Goal: Information Seeking & Learning: Check status

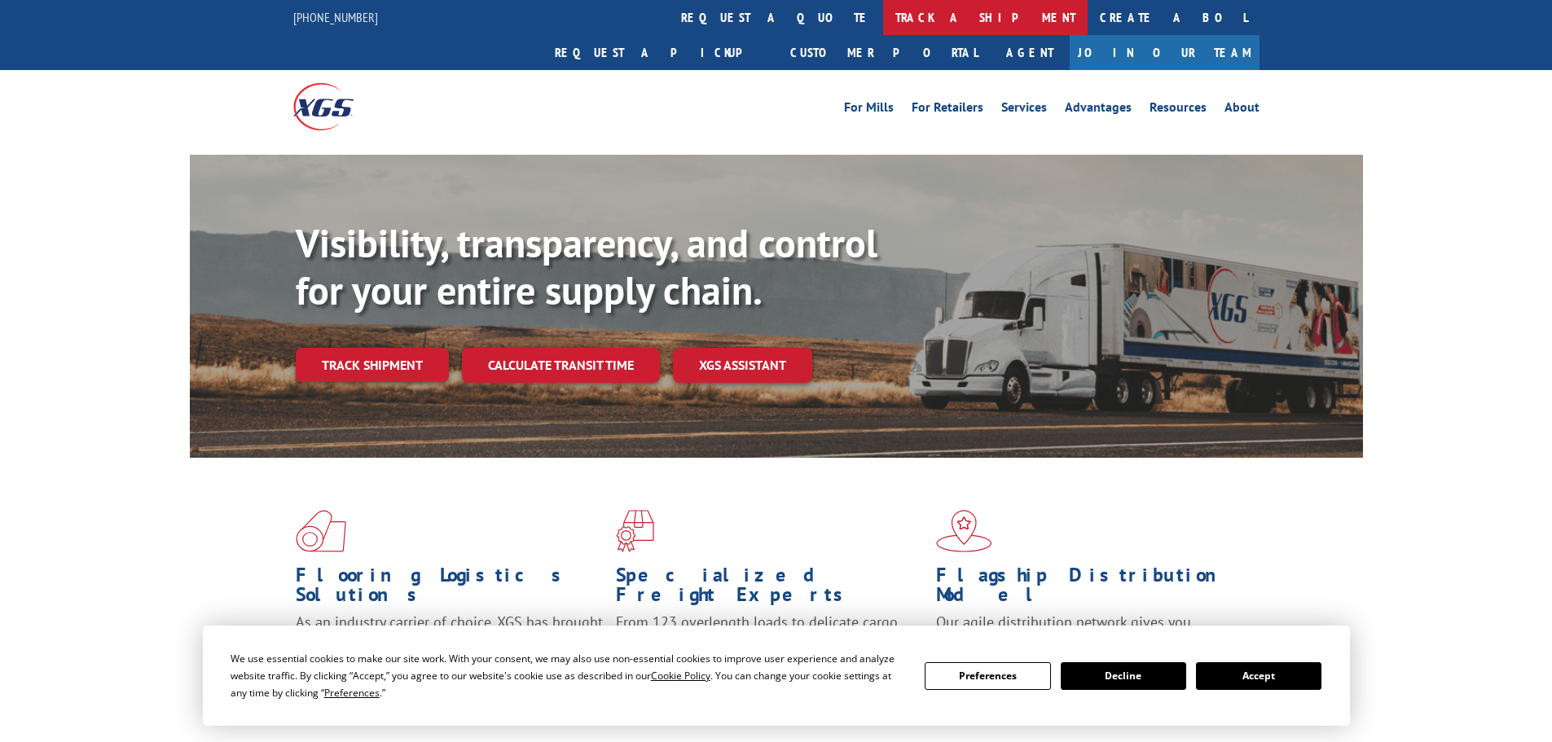
click at [883, 15] on link "track a shipment" at bounding box center [985, 17] width 205 height 35
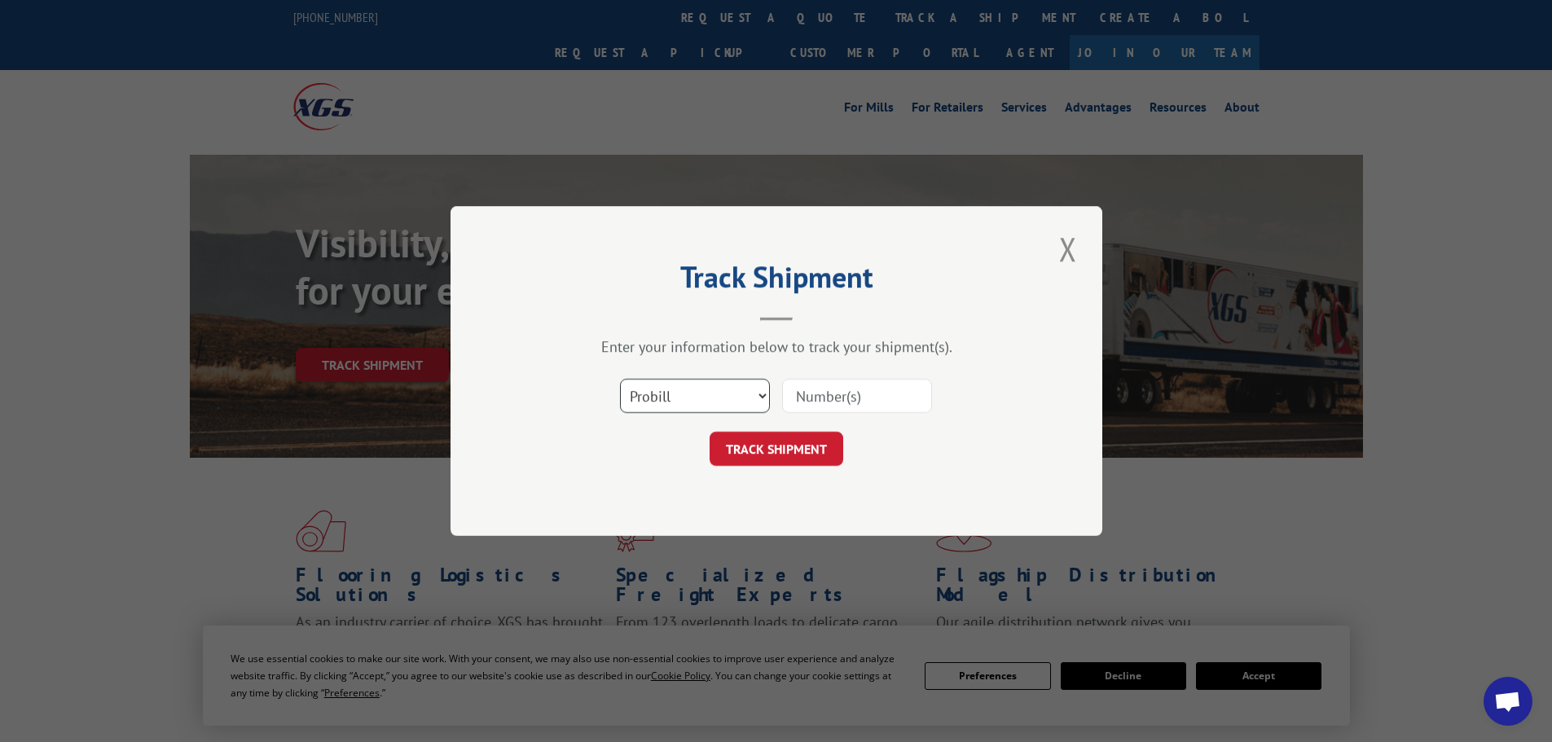
click at [724, 401] on select "Select category... Probill BOL PO" at bounding box center [695, 396] width 150 height 34
select select "po"
click at [620, 379] on select "Select category... Probill BOL PO" at bounding box center [695, 396] width 150 height 34
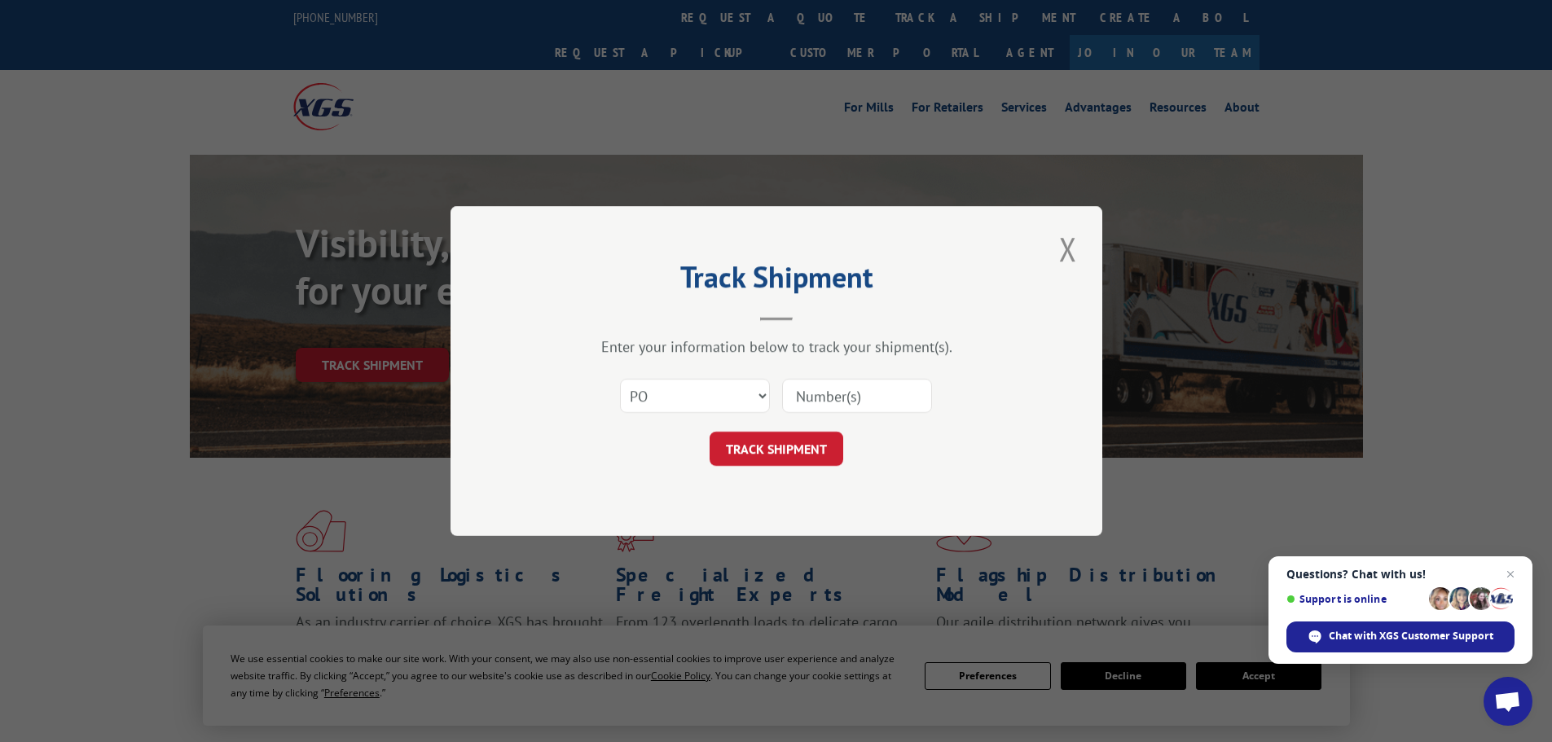
click at [804, 404] on input at bounding box center [857, 396] width 150 height 34
paste input "09516360"
type input "09516360"
click at [760, 443] on button "TRACK SHIPMENT" at bounding box center [777, 449] width 134 height 34
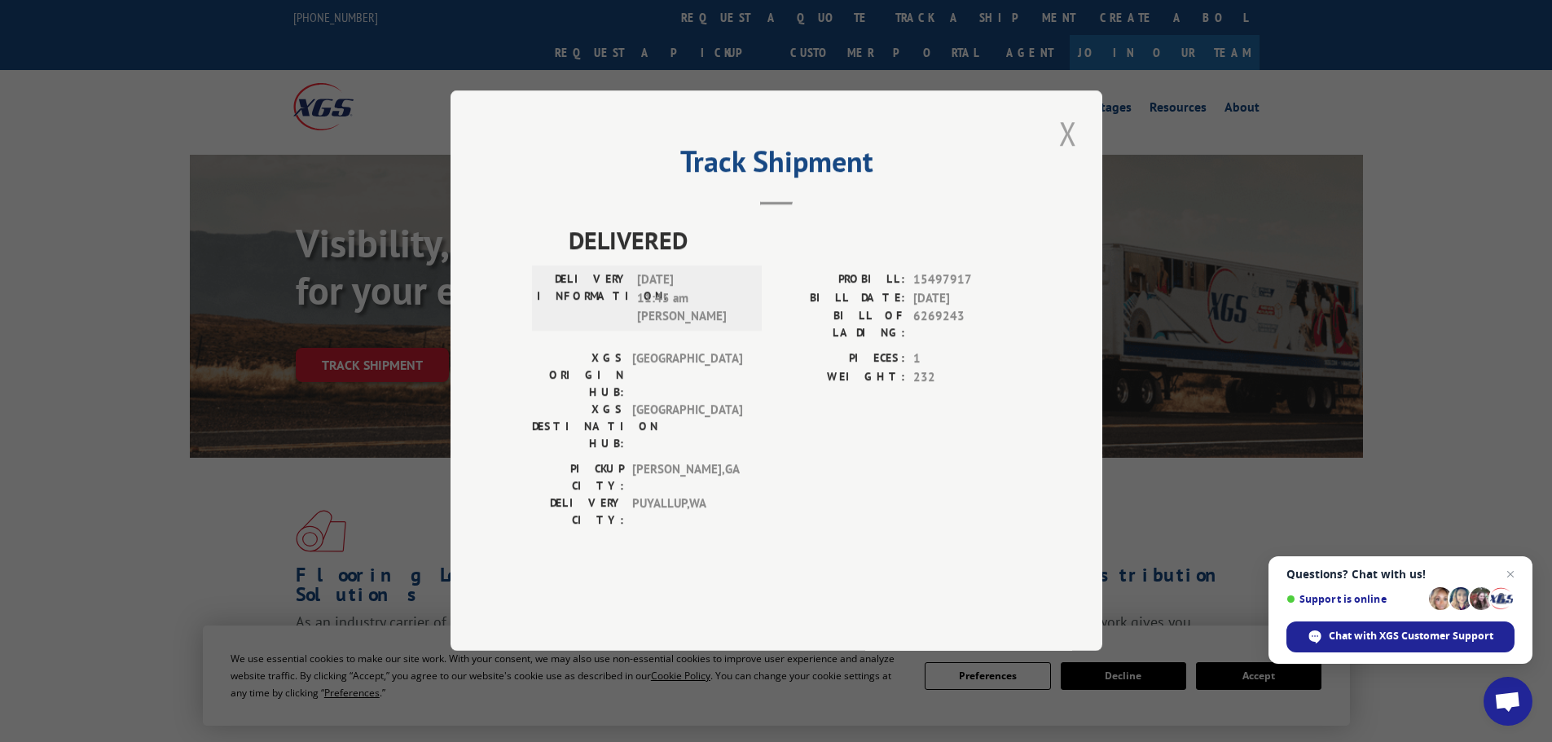
click at [1072, 156] on button "Close modal" at bounding box center [1069, 133] width 28 height 45
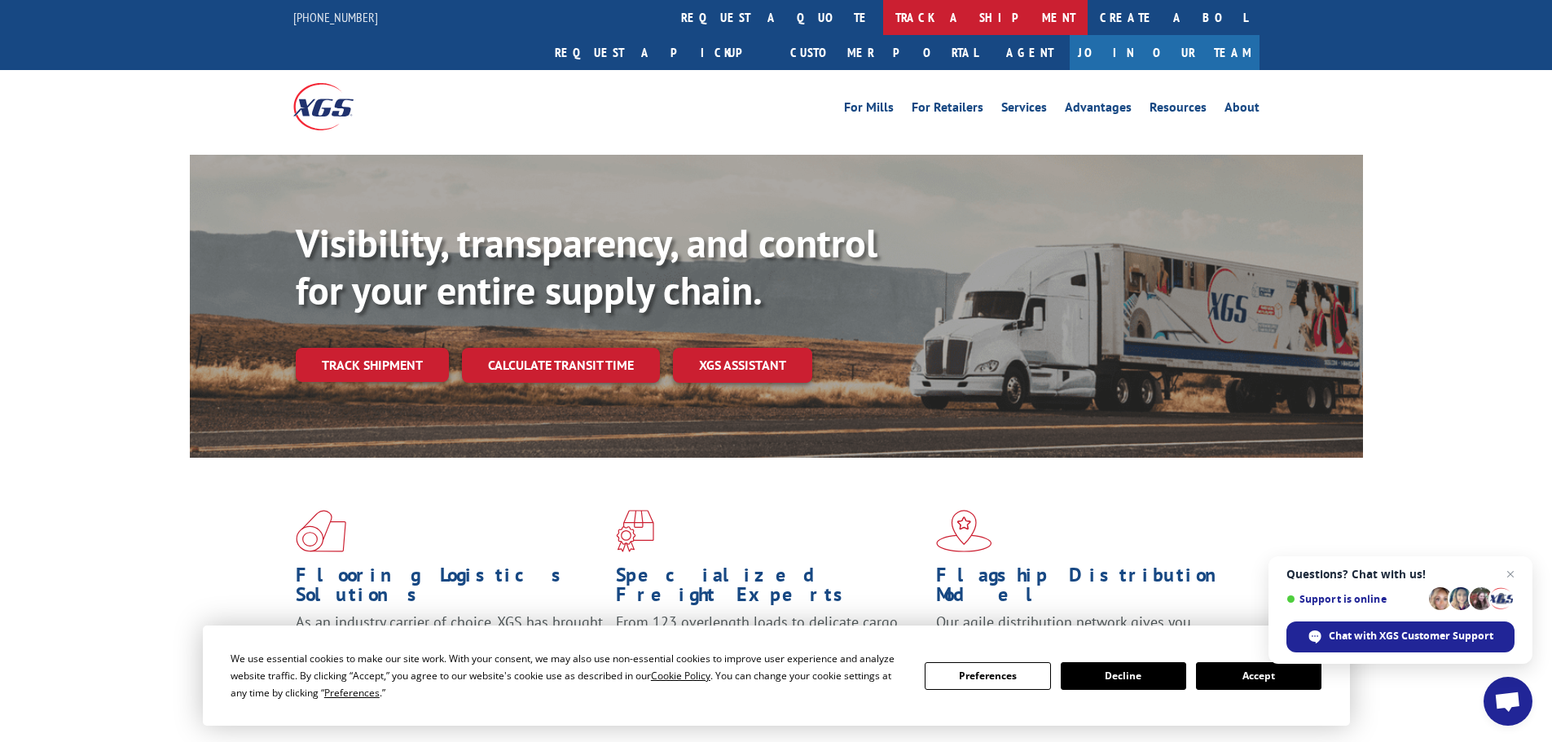
click at [883, 13] on link "track a shipment" at bounding box center [985, 17] width 205 height 35
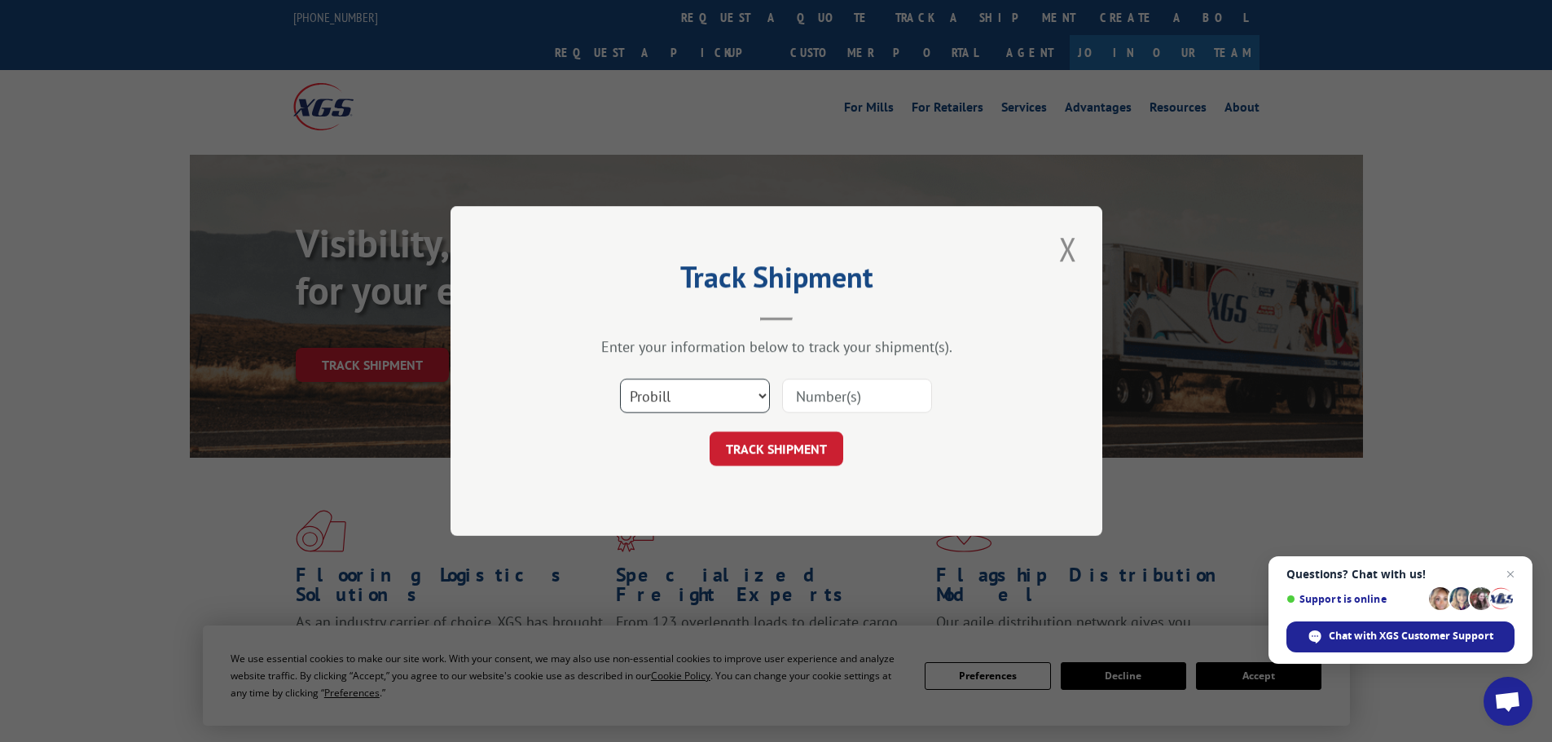
click at [743, 410] on select "Select category... Probill BOL PO" at bounding box center [695, 396] width 150 height 34
select select "bol"
click at [620, 379] on select "Select category... Probill BOL PO" at bounding box center [695, 396] width 150 height 34
paste input "6757832"
type input "6757832"
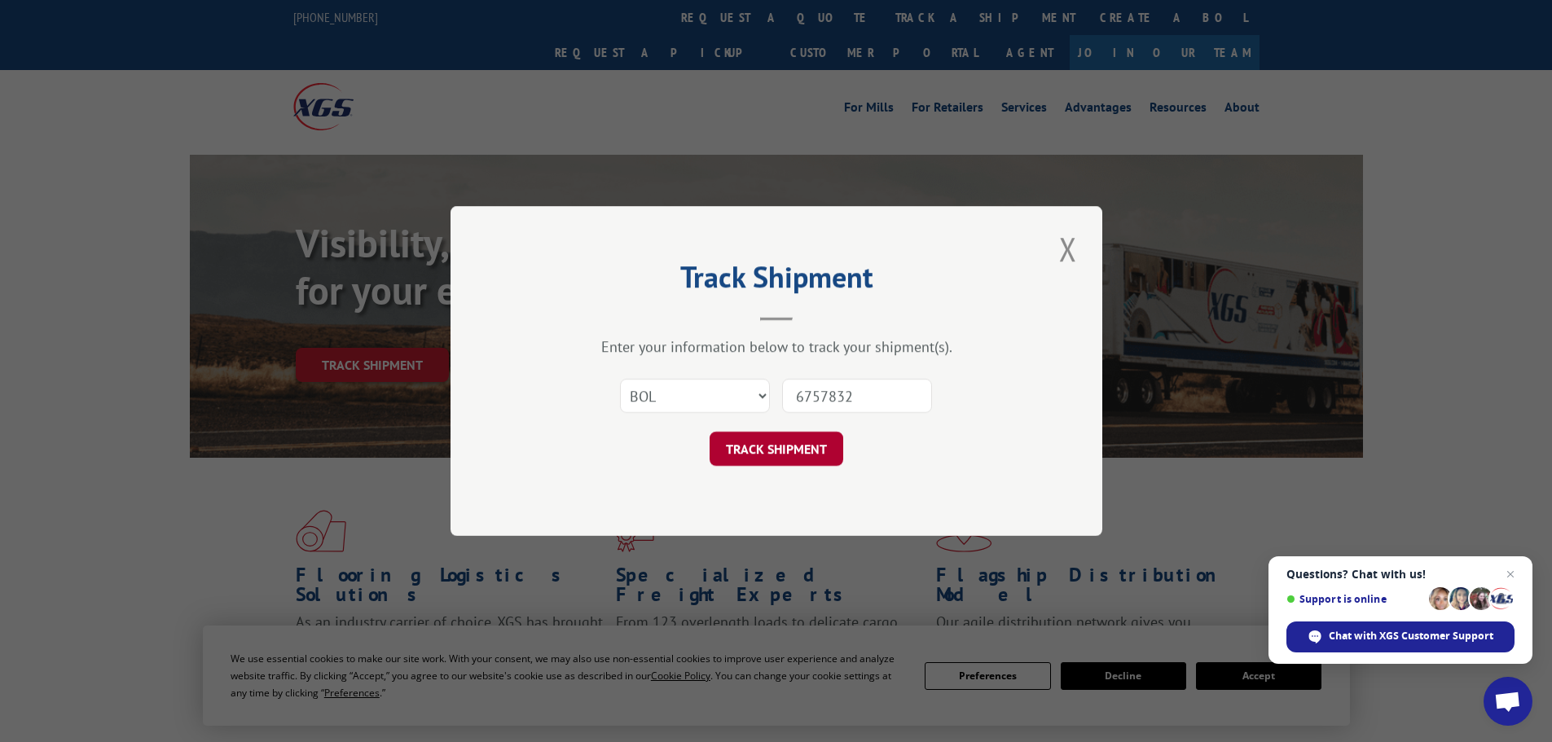
click at [800, 465] on button "TRACK SHIPMENT" at bounding box center [777, 449] width 134 height 34
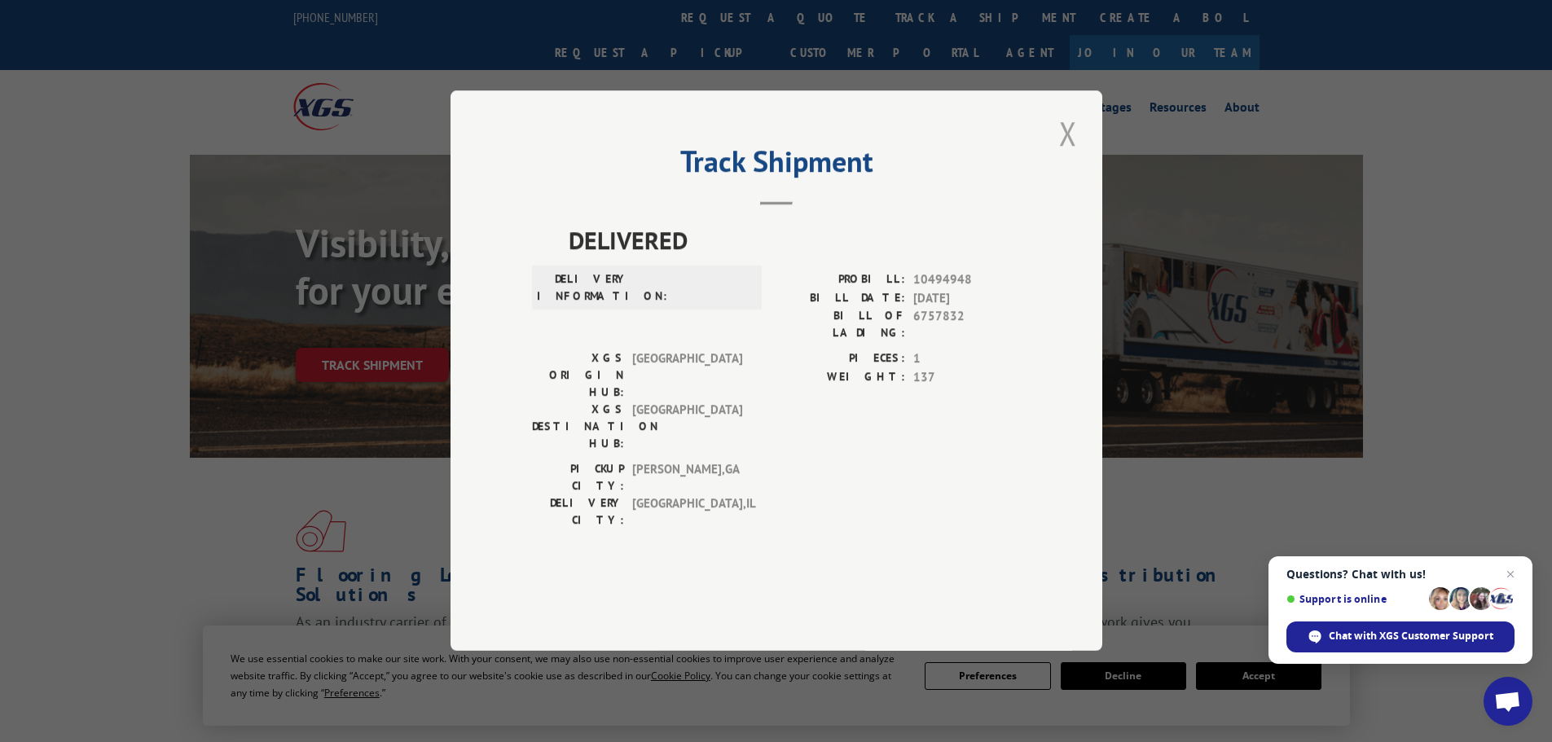
click at [1073, 156] on button "Close modal" at bounding box center [1069, 133] width 28 height 45
